Goal: Information Seeking & Learning: Understand process/instructions

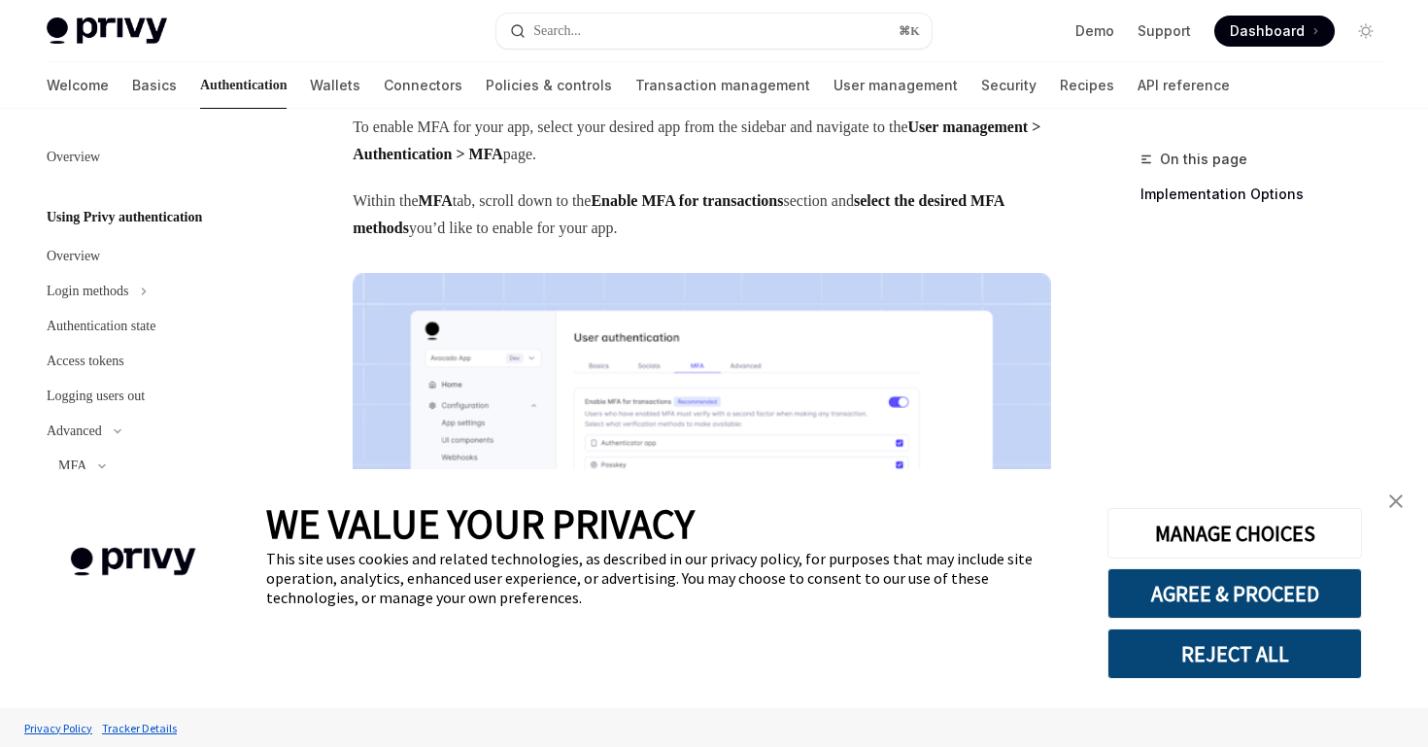
scroll to position [150, 0]
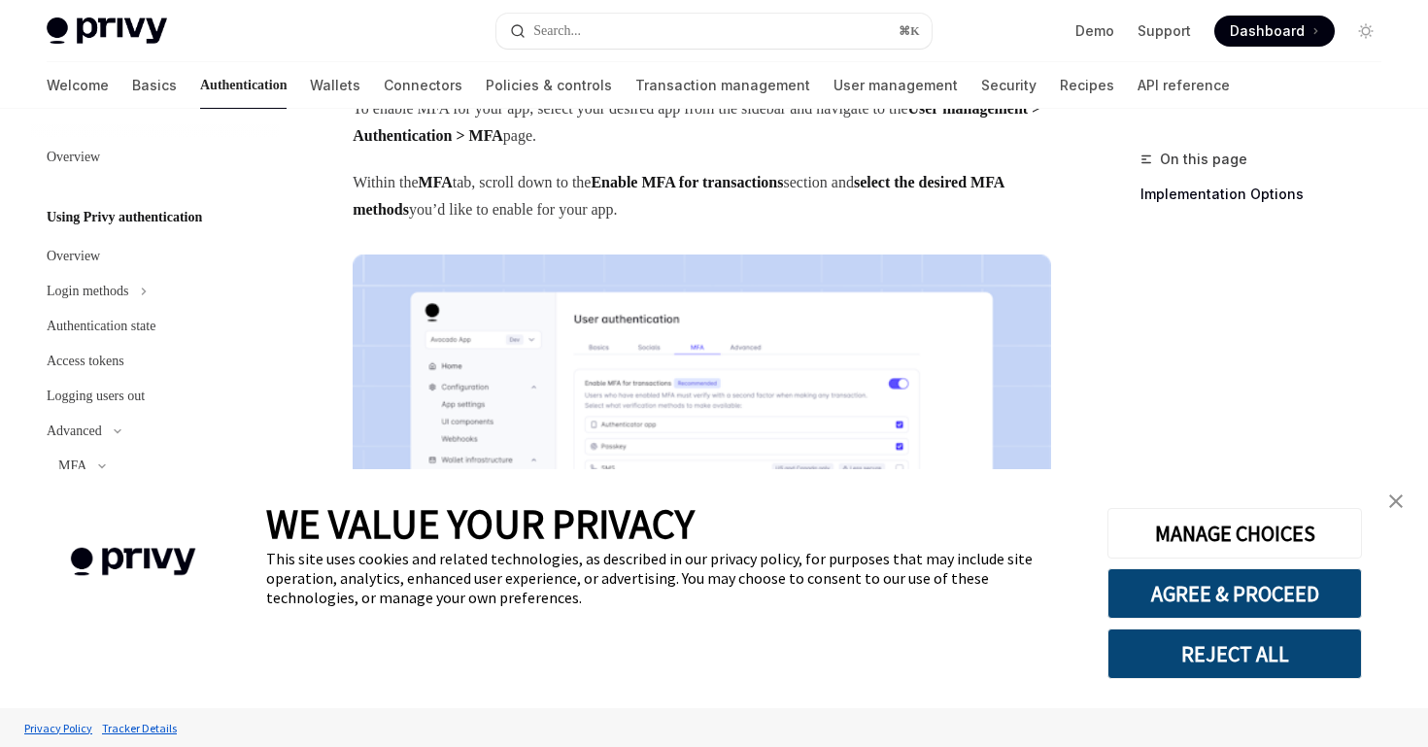
click at [1385, 496] on link "close banner" at bounding box center [1395, 501] width 39 height 39
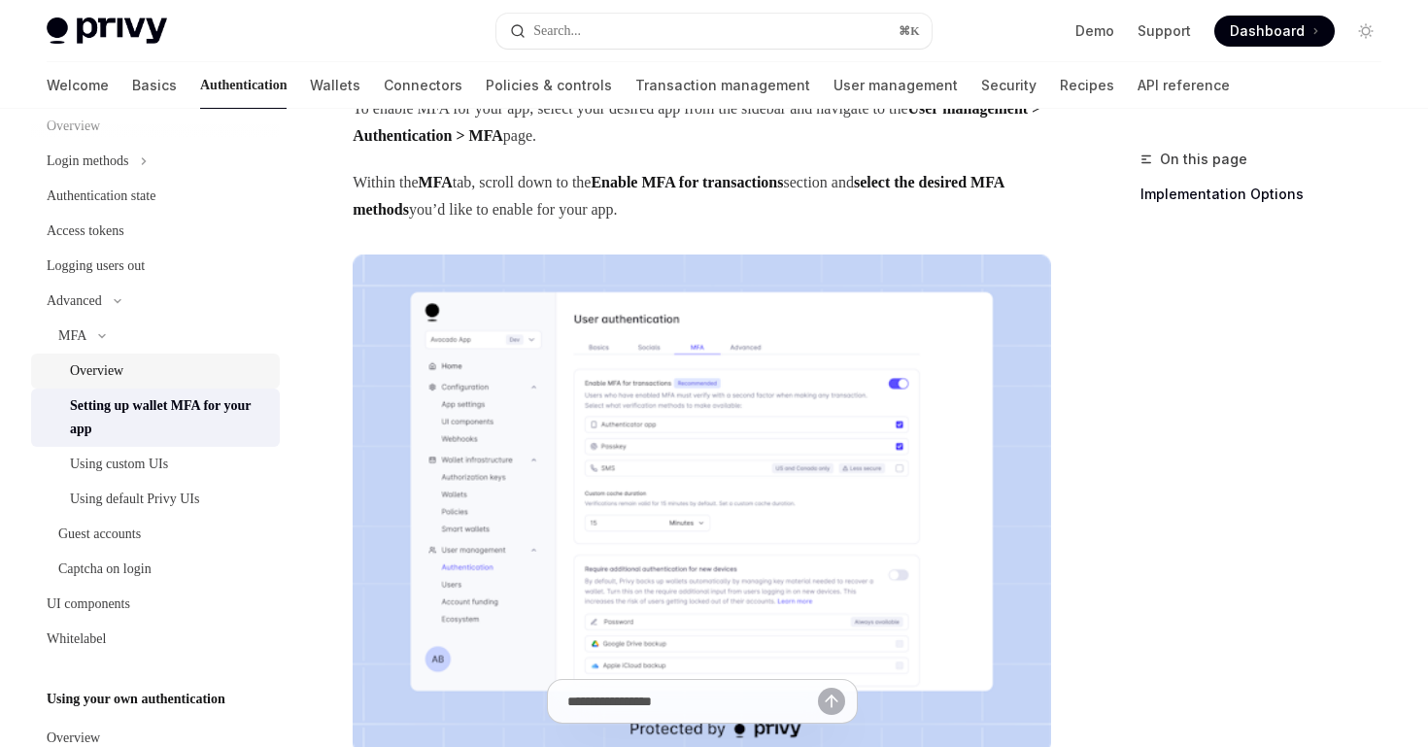
scroll to position [140, 0]
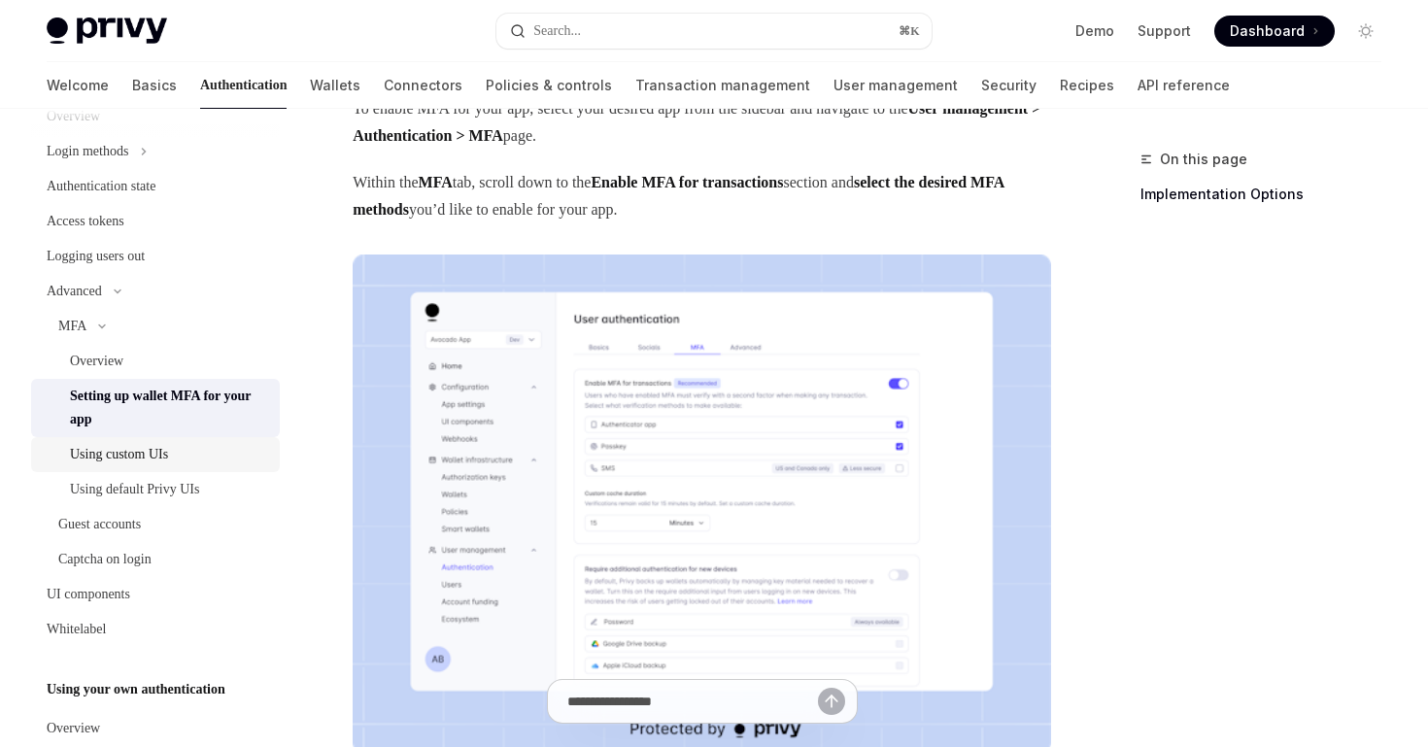
click at [199, 456] on div "Using custom UIs" at bounding box center [169, 454] width 198 height 23
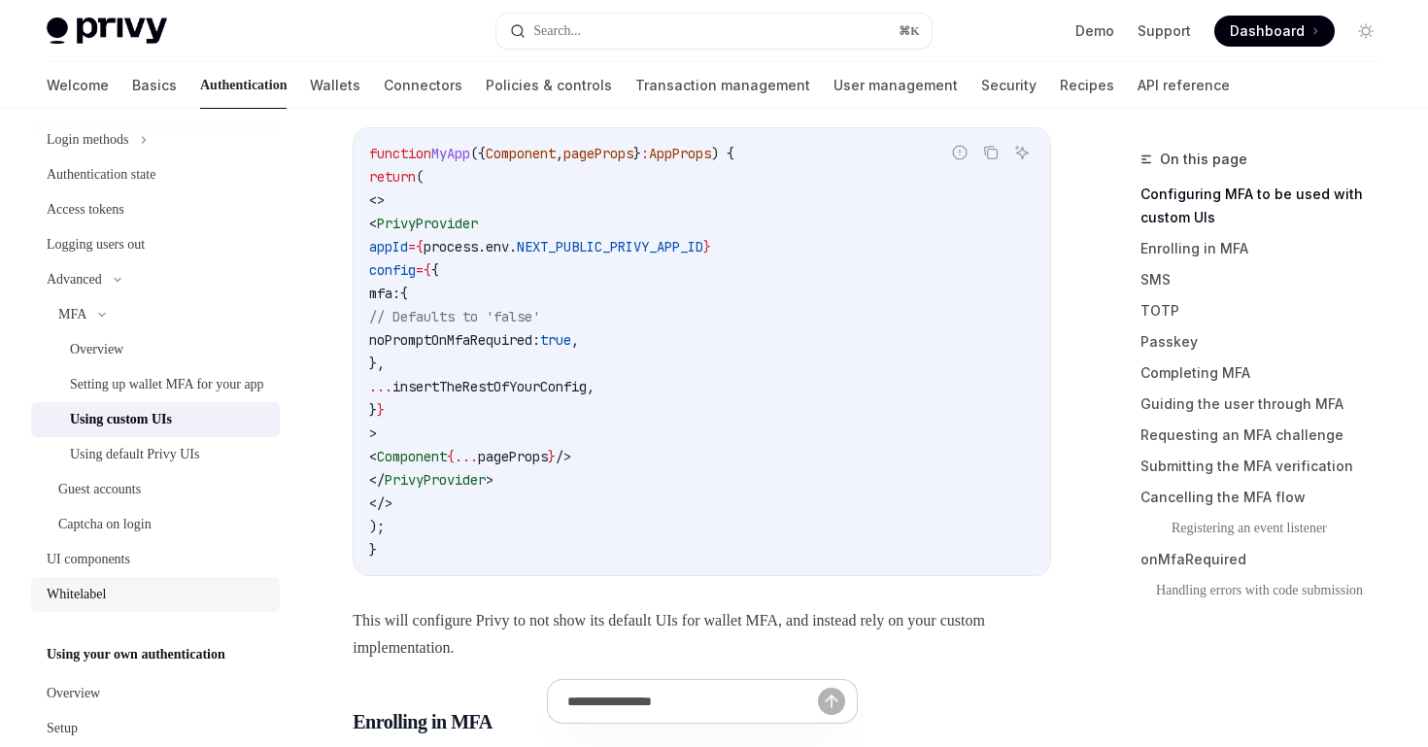
scroll to position [1, 0]
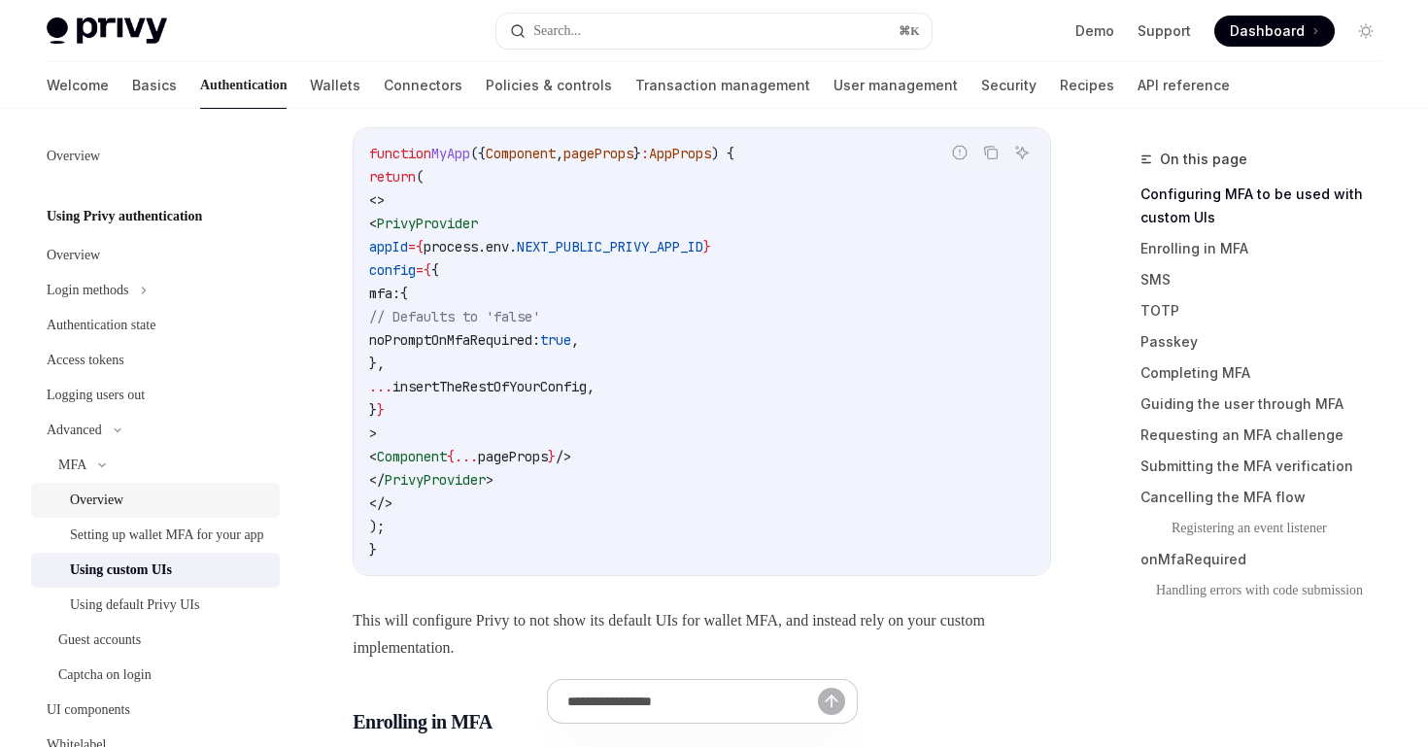
click at [213, 499] on div "Overview" at bounding box center [169, 499] width 198 height 23
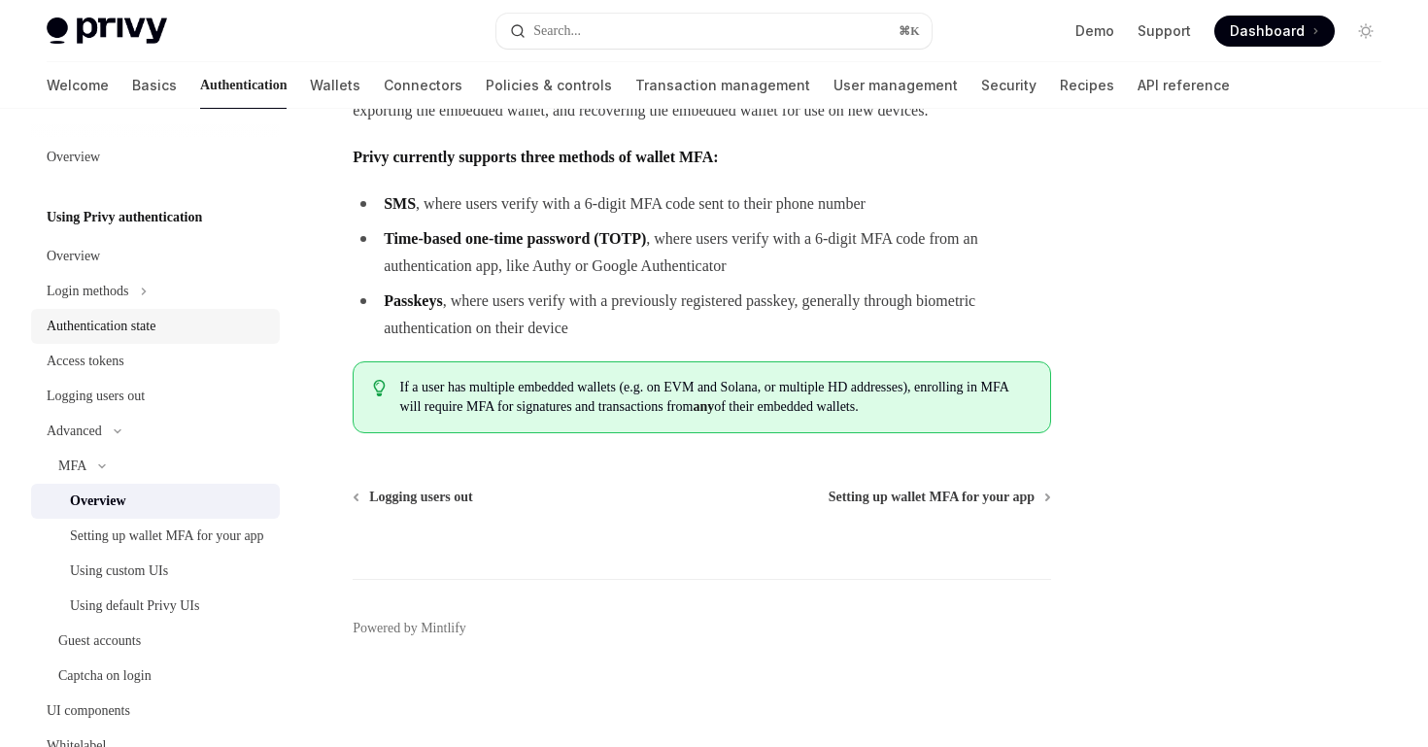
click at [180, 327] on div "Authentication state" at bounding box center [157, 326] width 221 height 23
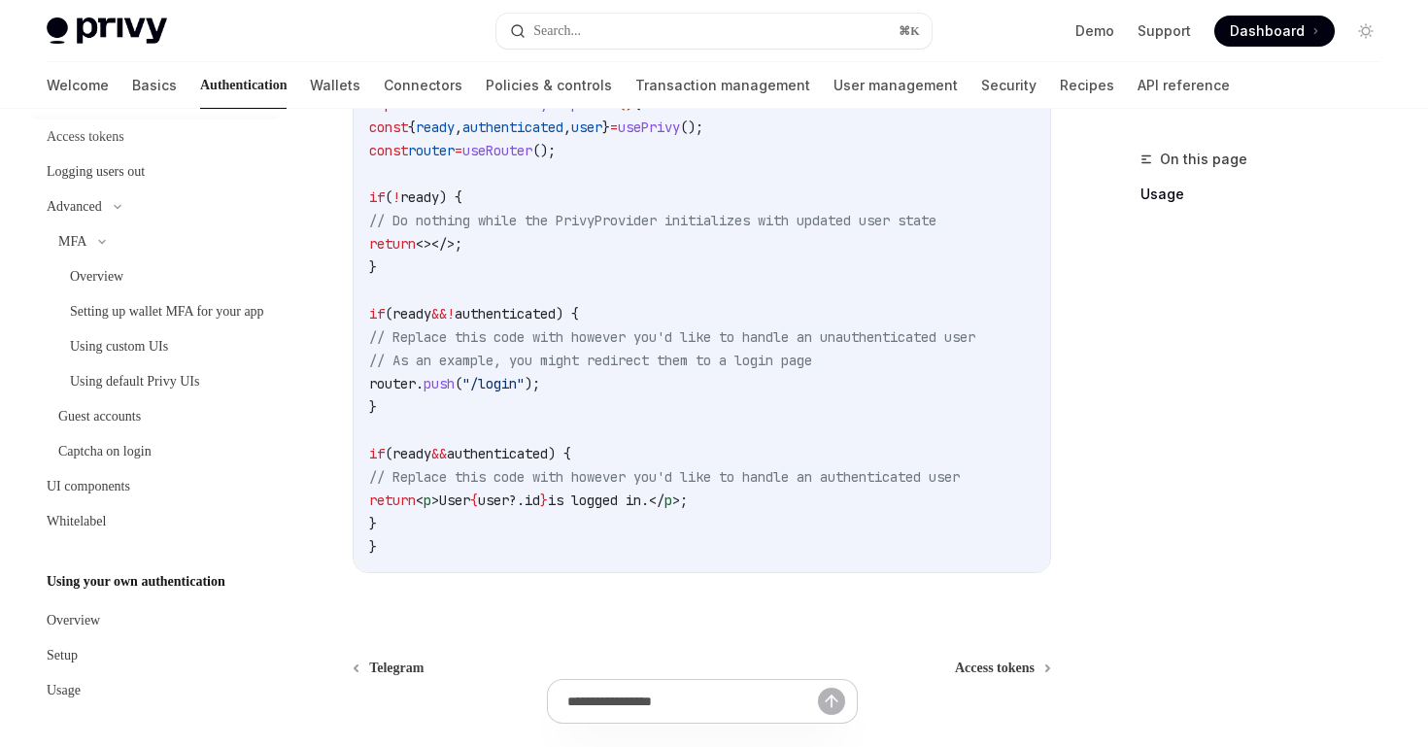
scroll to position [749, 0]
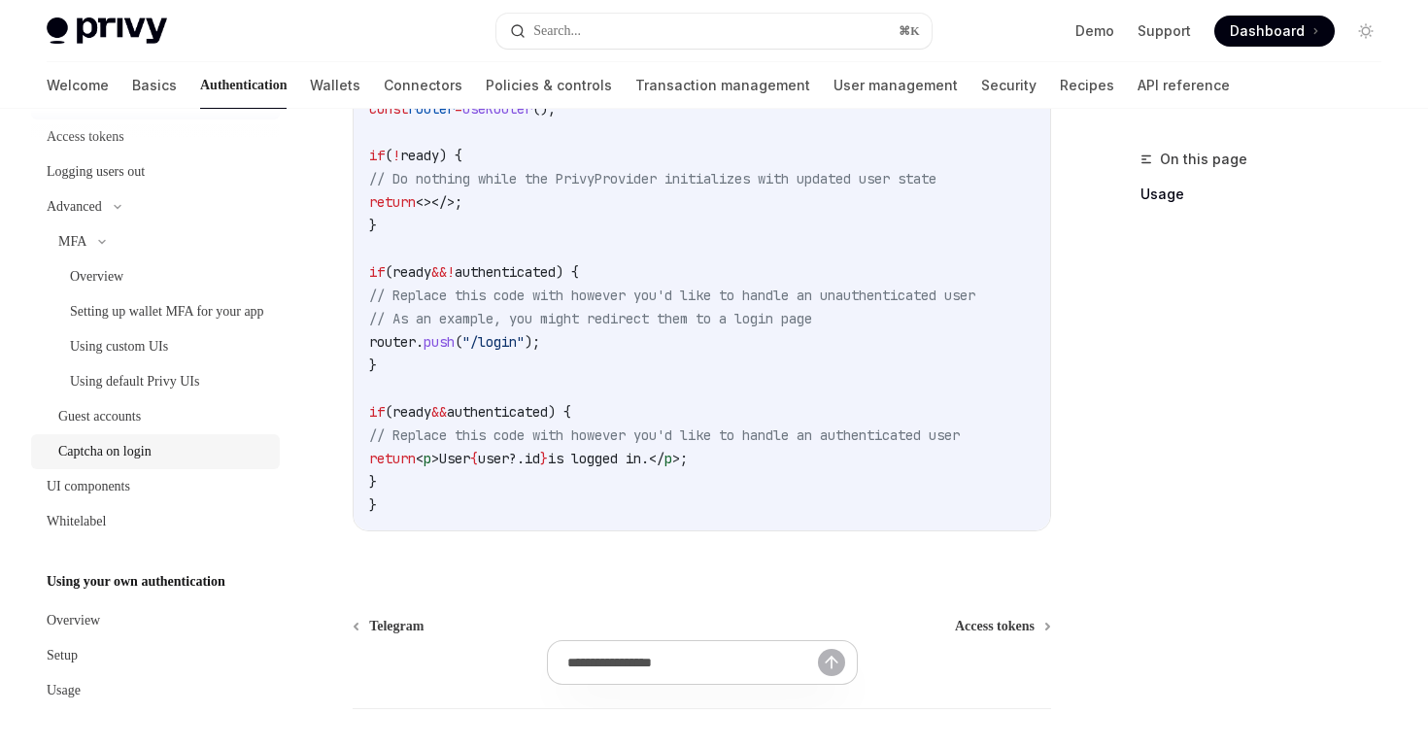
click at [141, 463] on div "Captcha on login" at bounding box center [104, 451] width 93 height 23
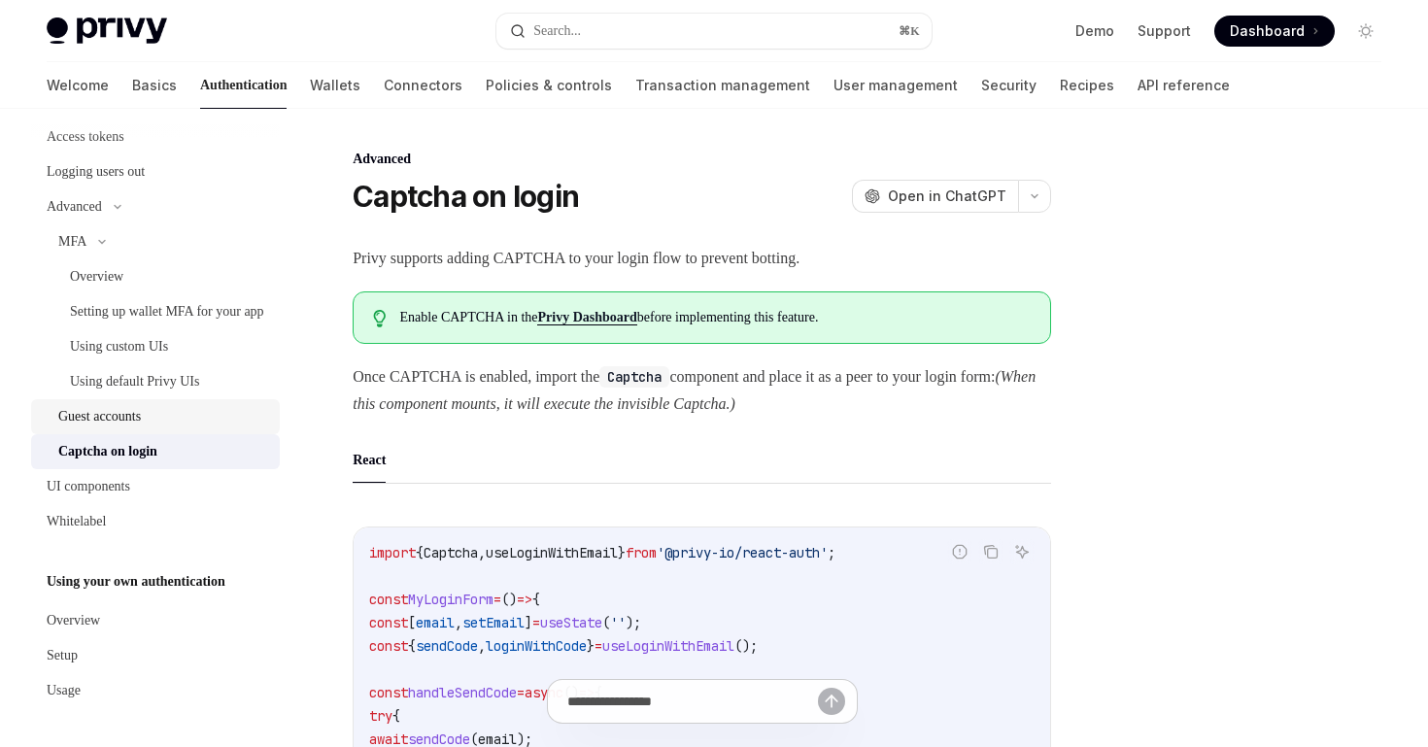
click at [162, 428] on div "Guest accounts" at bounding box center [163, 416] width 210 height 23
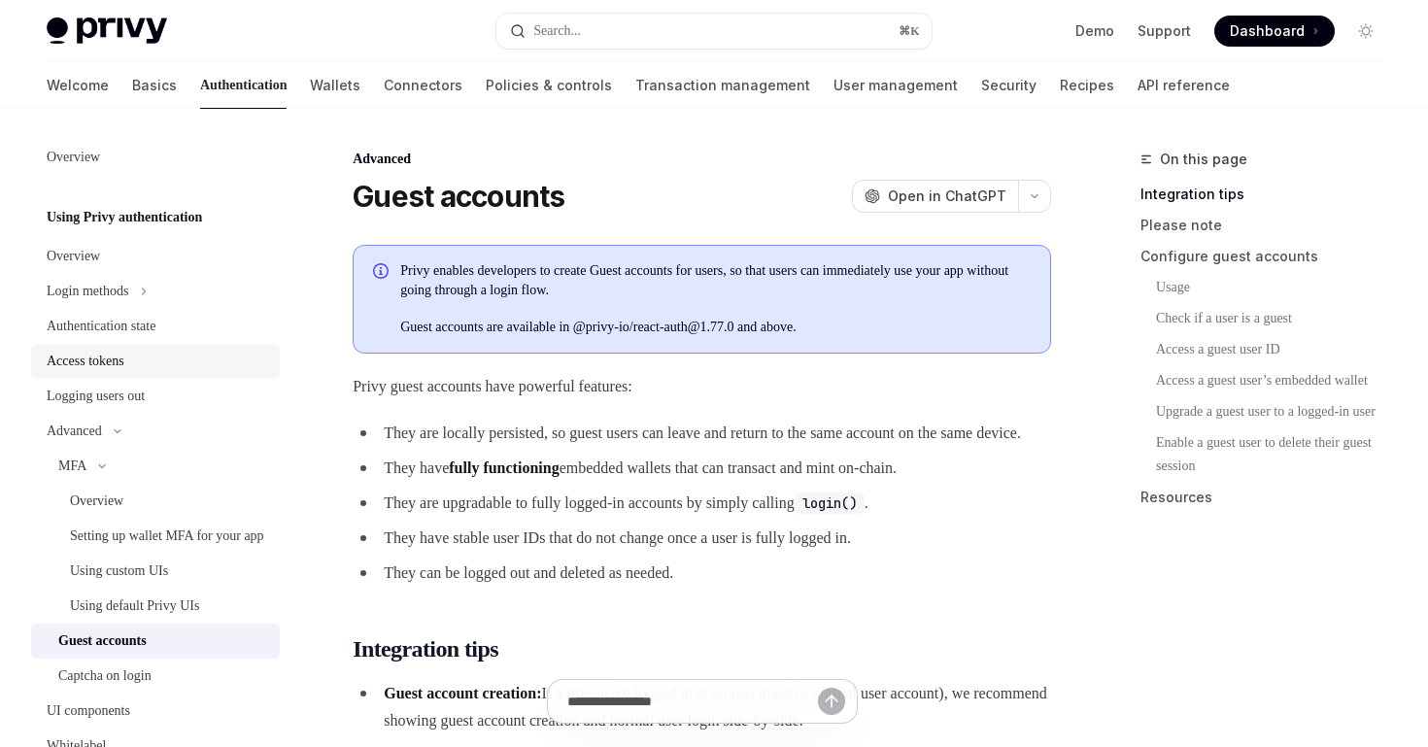
click at [151, 355] on div "Access tokens" at bounding box center [157, 361] width 221 height 23
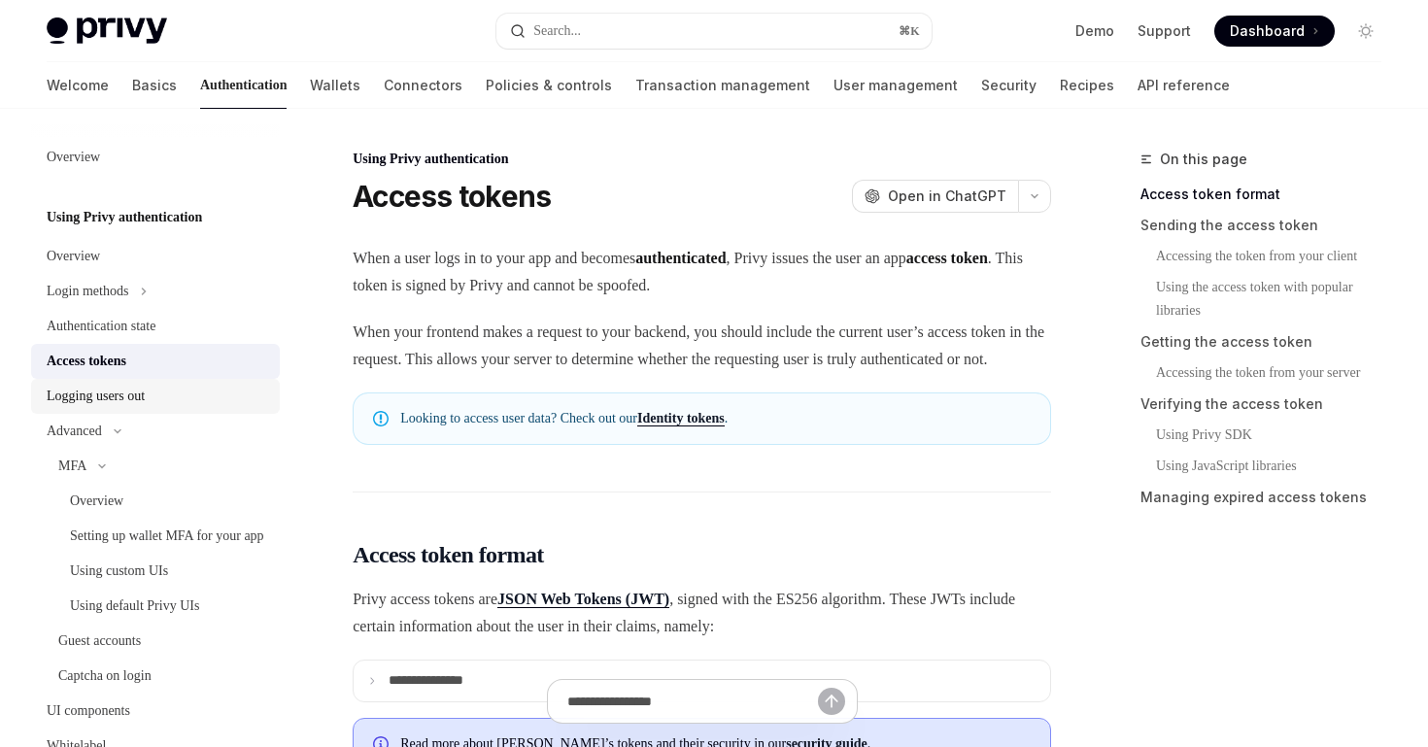
click at [164, 392] on div "Logging users out" at bounding box center [157, 396] width 221 height 23
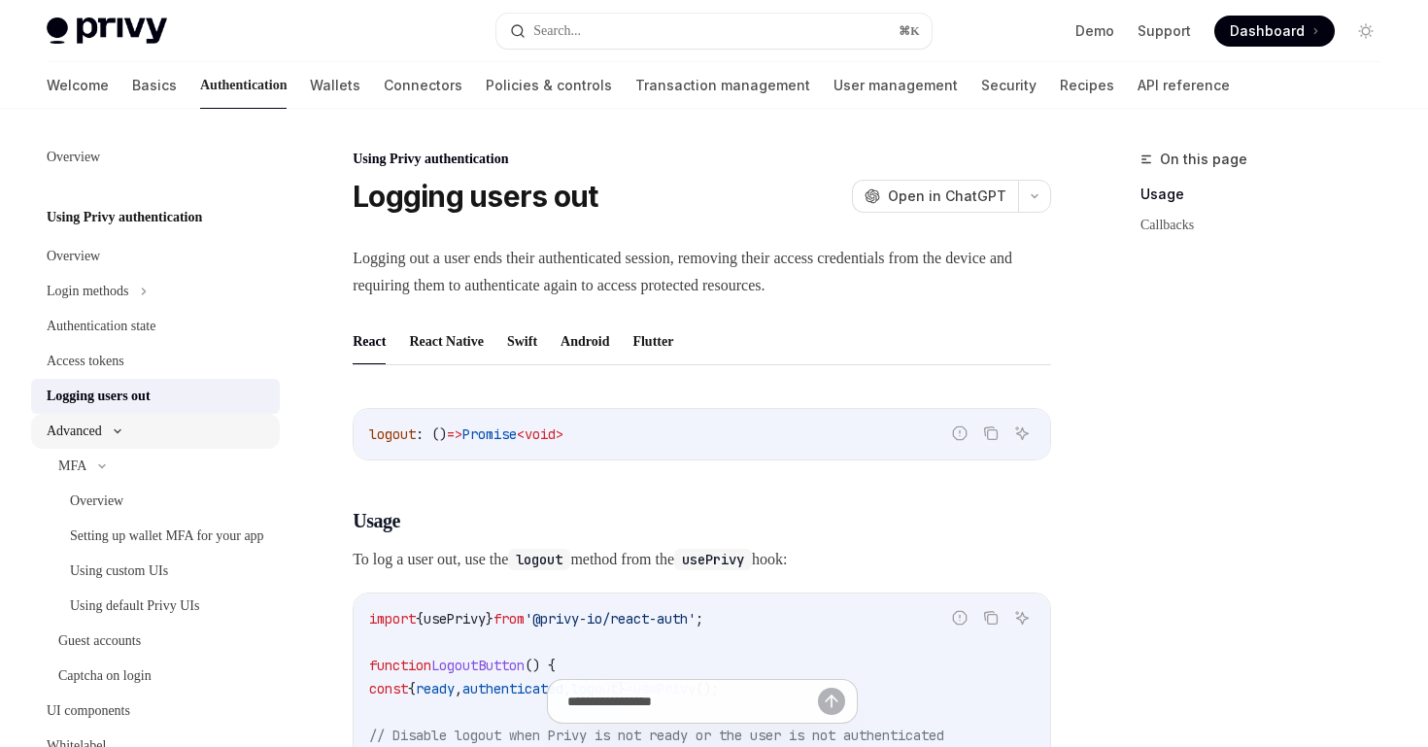
click at [197, 434] on div "Advanced" at bounding box center [155, 431] width 249 height 35
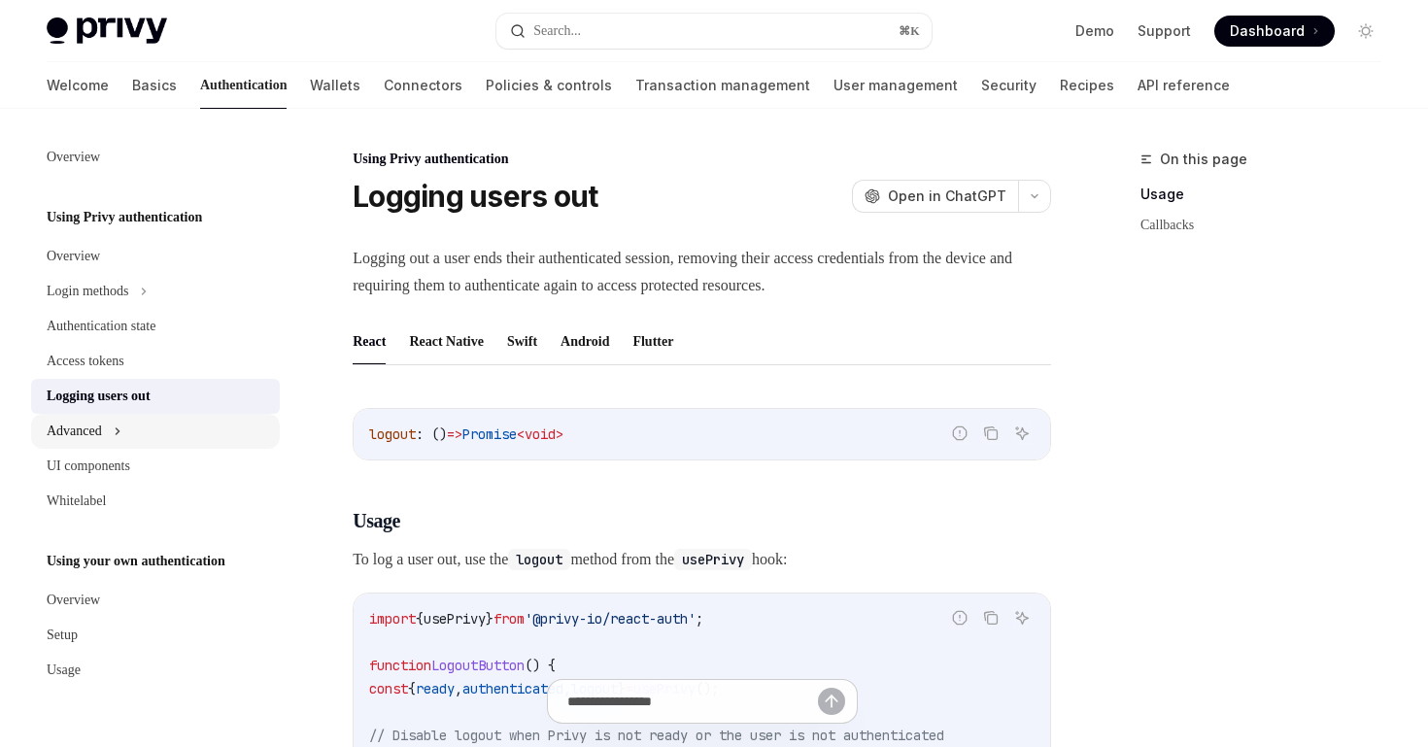
click at [197, 434] on div "Advanced" at bounding box center [155, 431] width 249 height 35
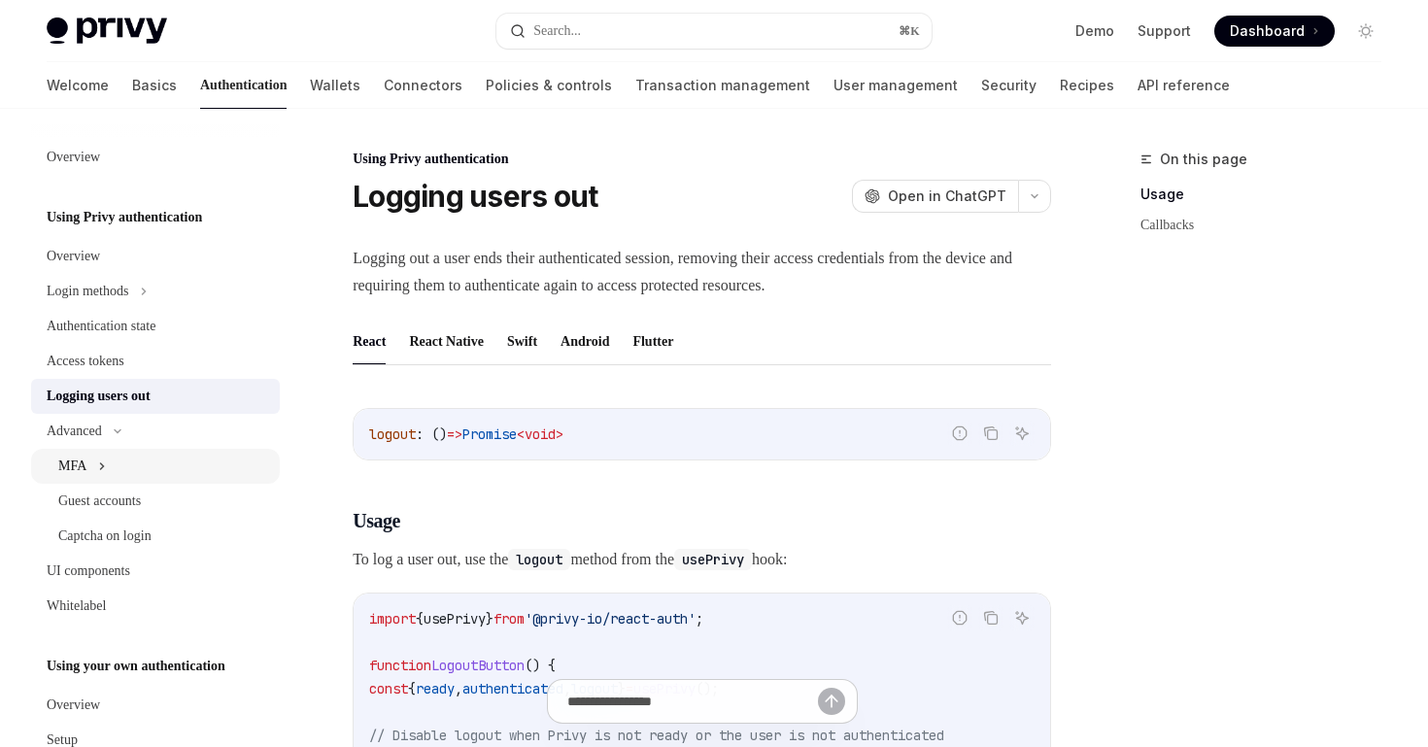
click at [186, 455] on div "MFA" at bounding box center [155, 466] width 249 height 35
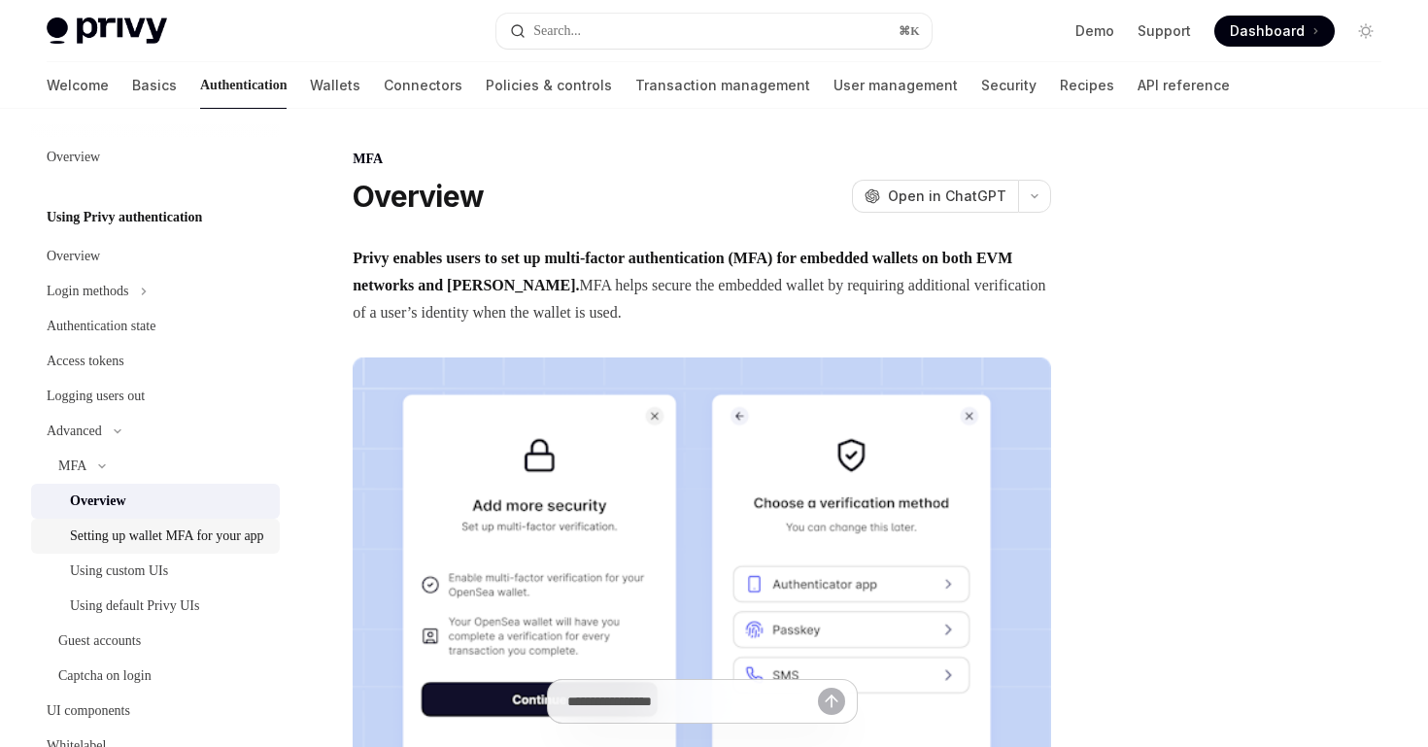
click at [160, 533] on div "Setting up wallet MFA for your app" at bounding box center [167, 535] width 194 height 23
type textarea "*"
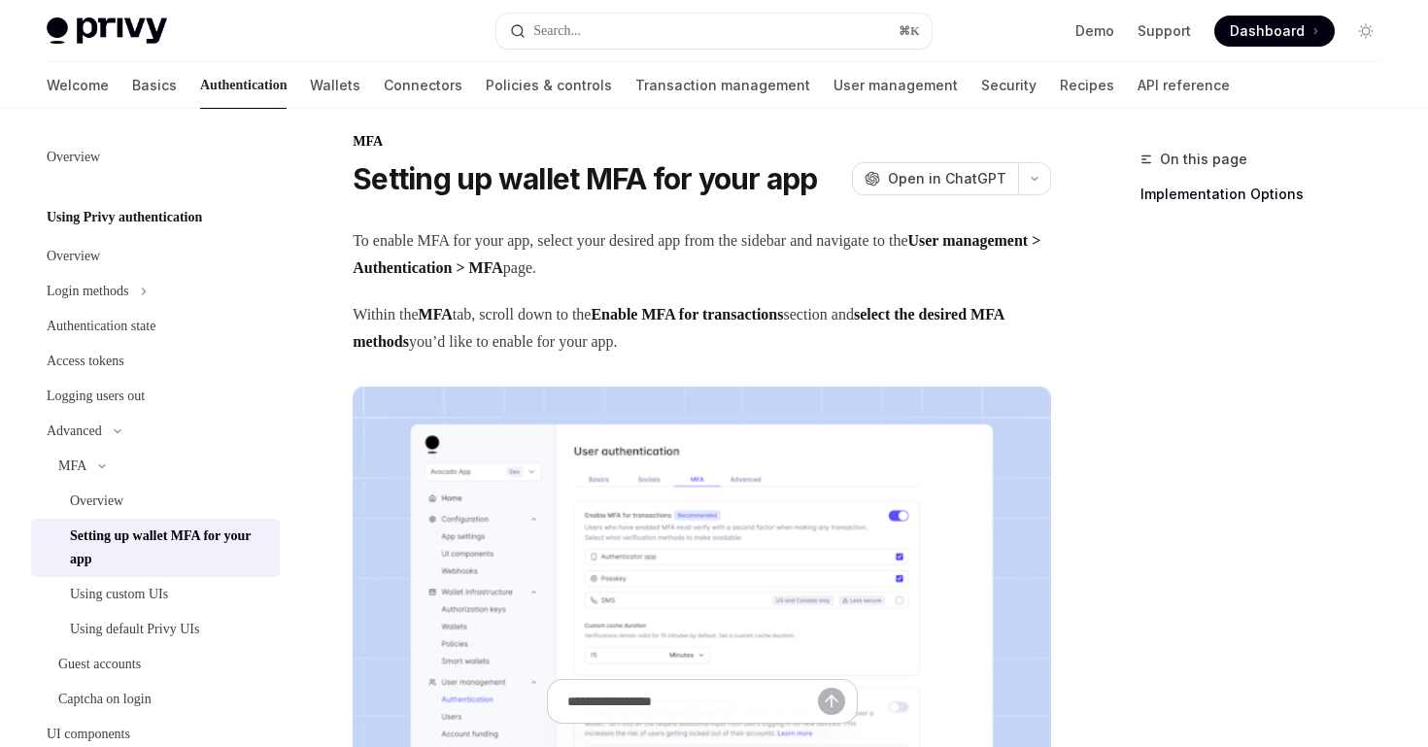
scroll to position [16, 0]
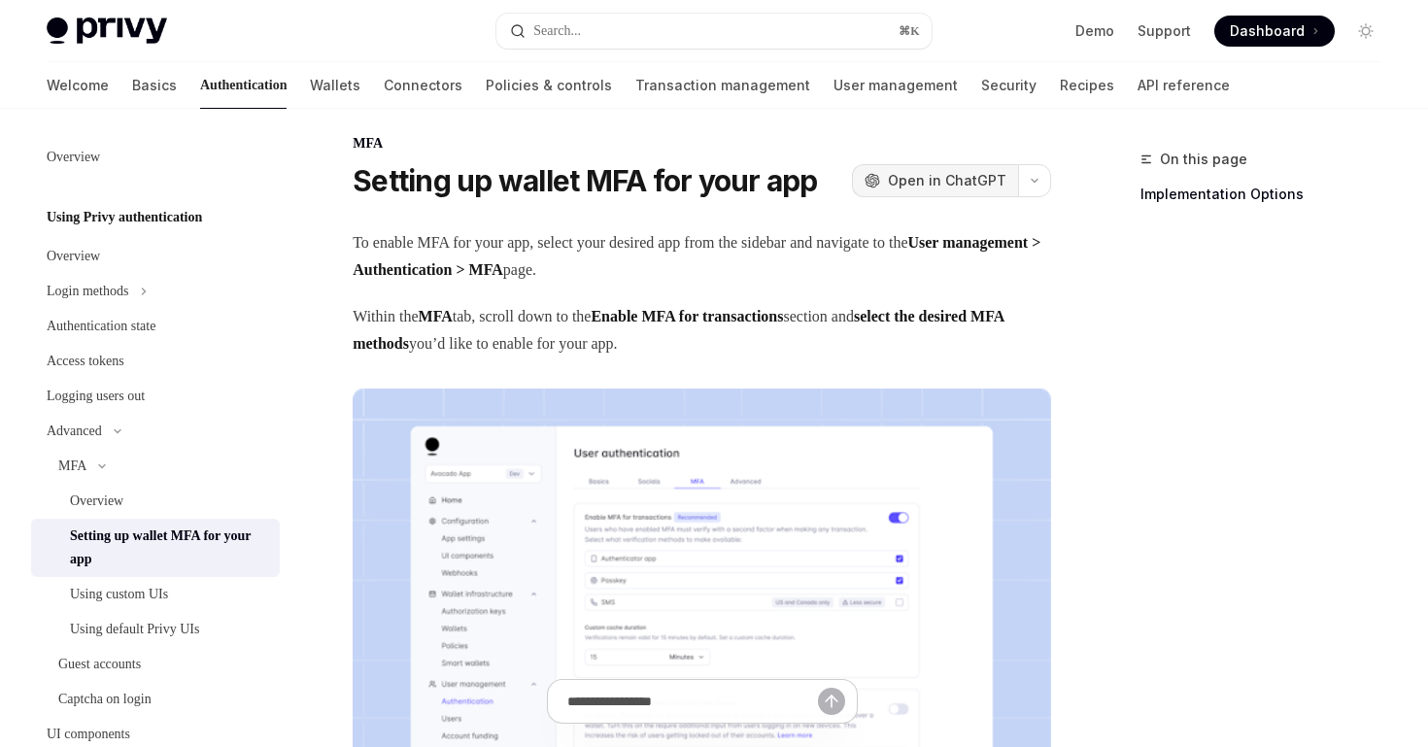
click at [953, 189] on span "Open in ChatGPT" at bounding box center [947, 180] width 118 height 19
click at [1142, 311] on div "On this page Implementation Options" at bounding box center [1248, 447] width 295 height 599
